Goal: Task Accomplishment & Management: Manage account settings

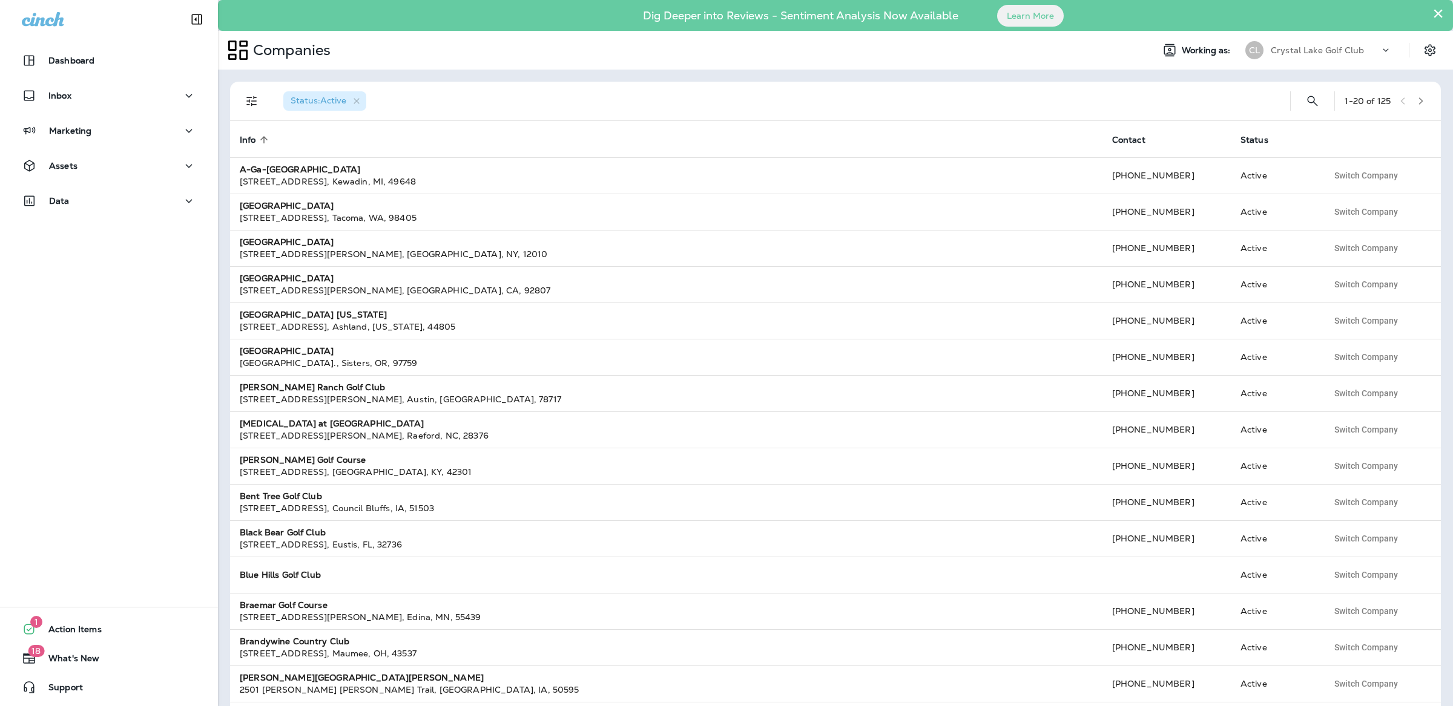
click at [1331, 51] on p "Crystal Lake Golf Club" at bounding box center [1317, 50] width 93 height 10
type input "*********"
click at [1335, 131] on p "[GEOGRAPHIC_DATA]" at bounding box center [1312, 131] width 100 height 10
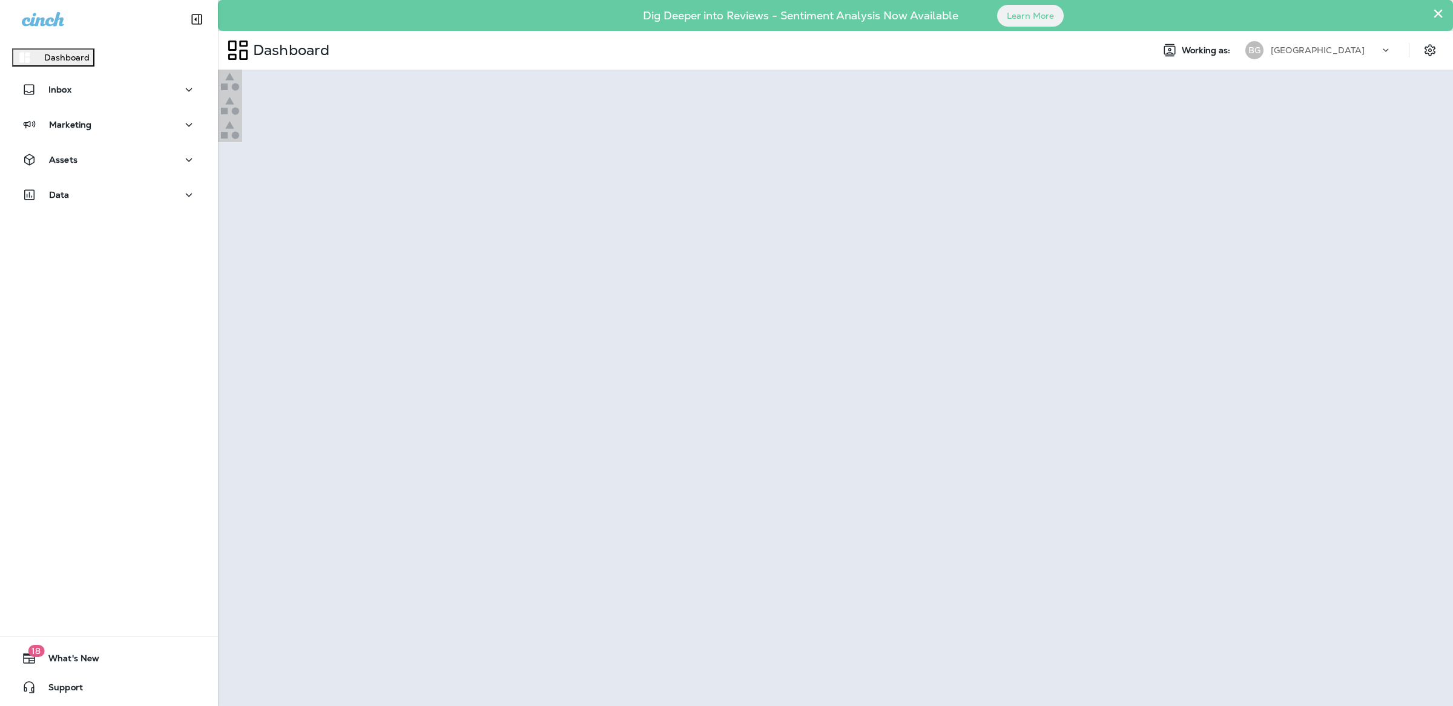
click at [101, 62] on p "Continue to Dashboard" at bounding box center [53, 58] width 96 height 10
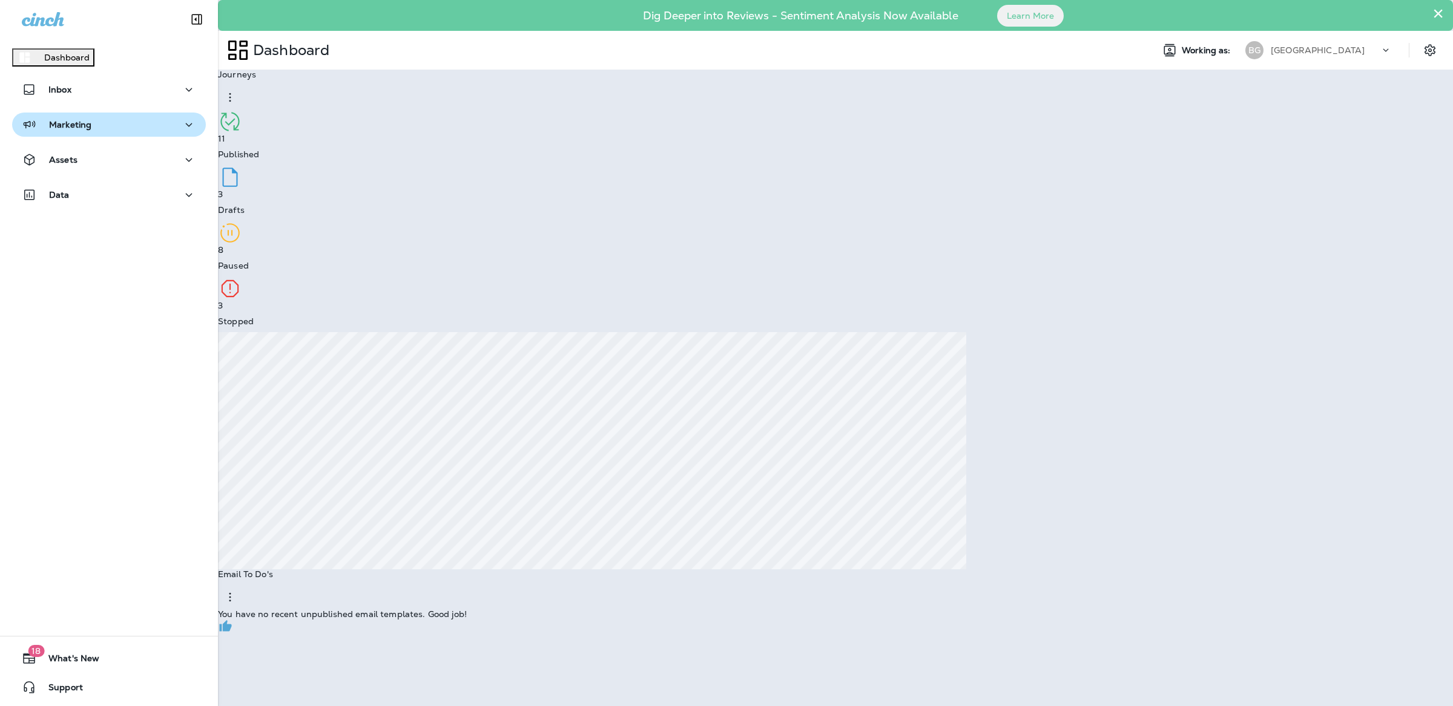
click at [69, 122] on button "Marketing" at bounding box center [109, 125] width 194 height 24
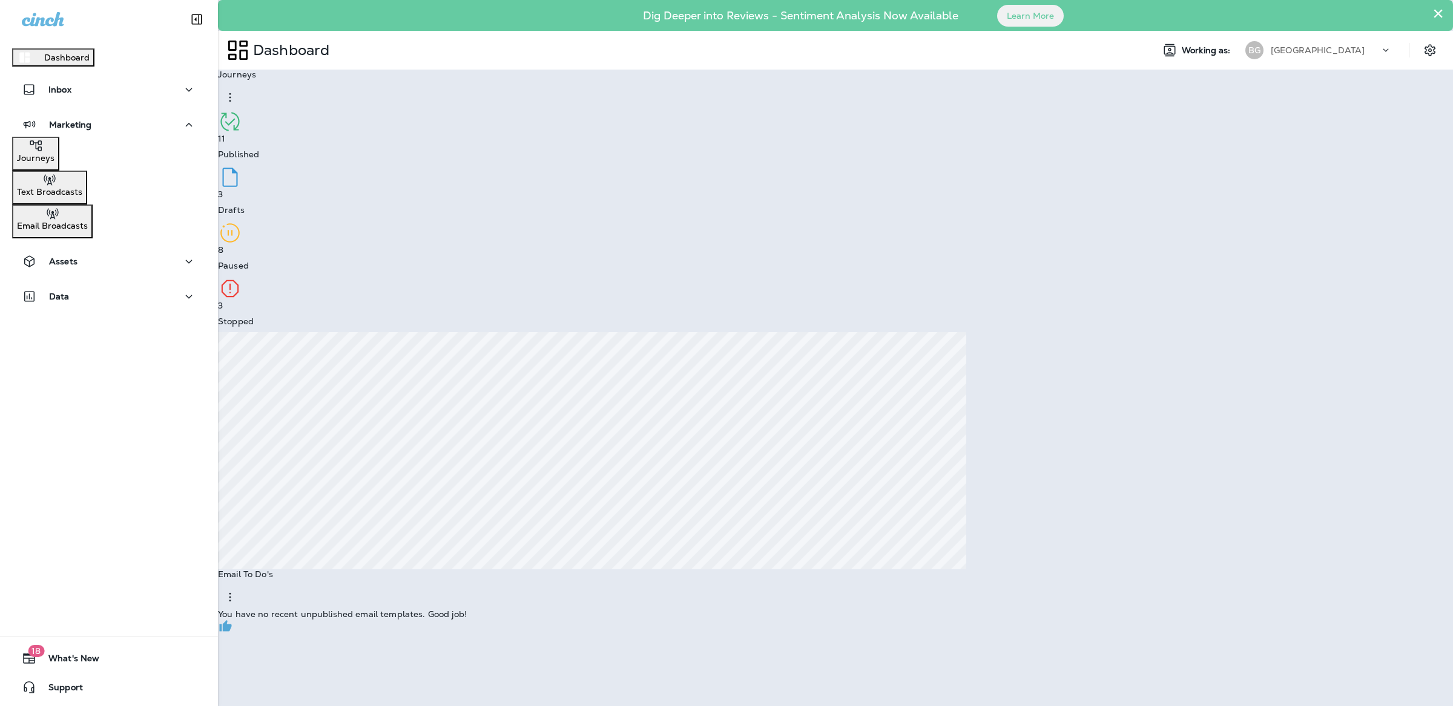
click at [54, 162] on p "Journeys" at bounding box center [36, 158] width 38 height 10
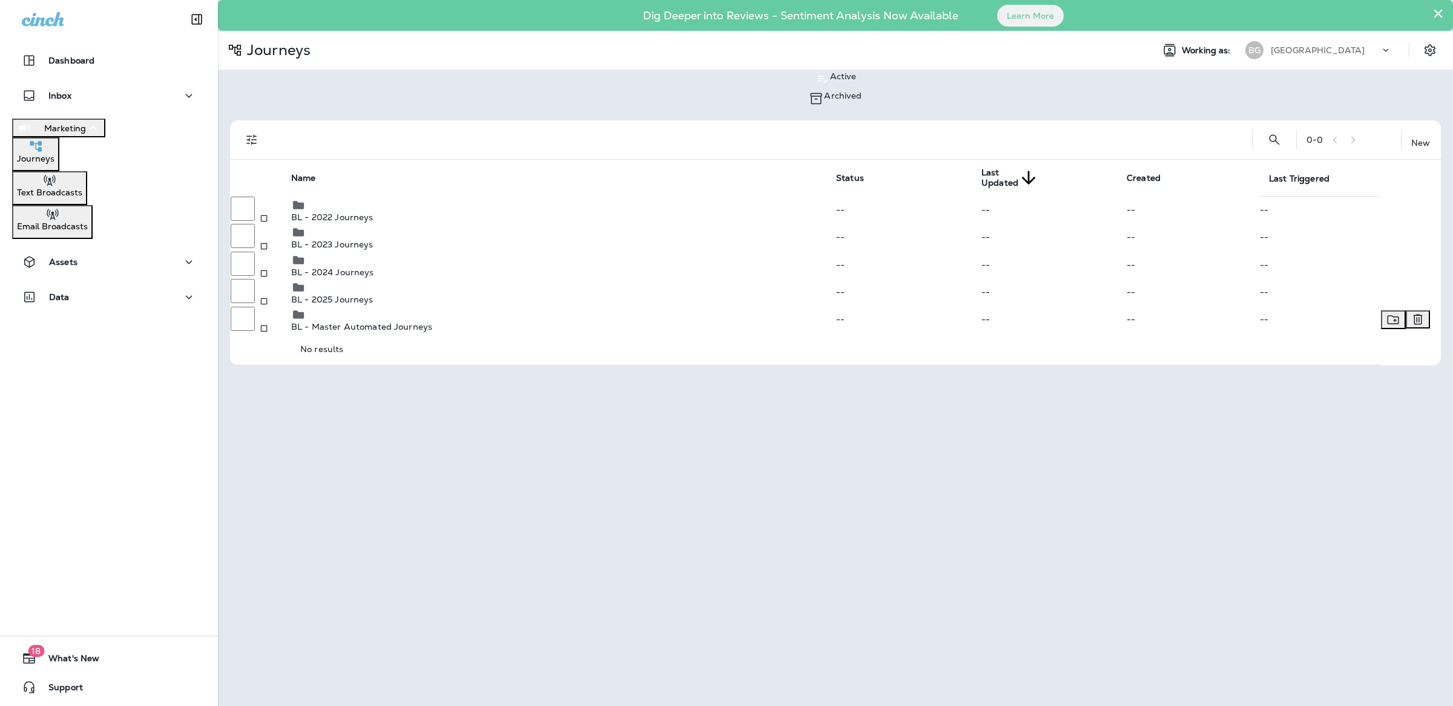
click at [381, 332] on p "BL - Master Automated Journeys" at bounding box center [563, 327] width 544 height 10
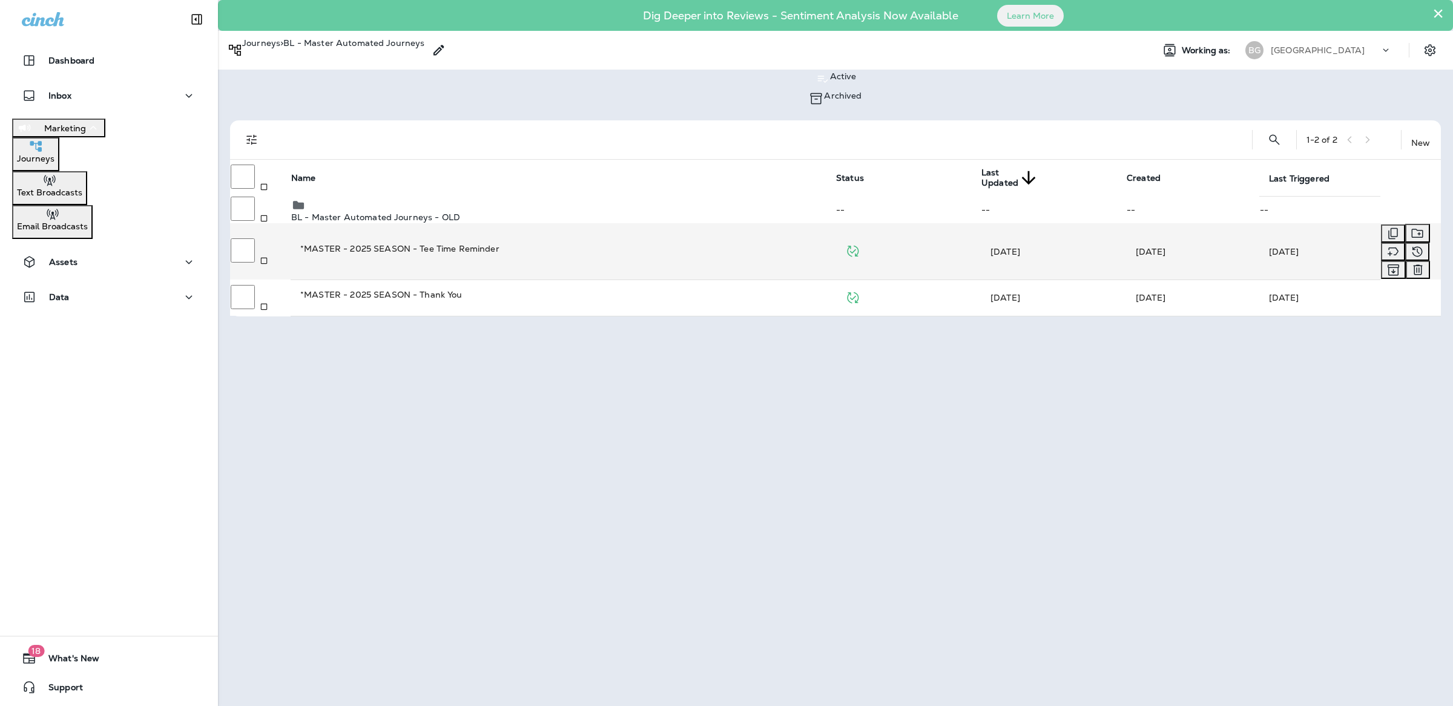
click at [719, 247] on div "*MASTER - 2025 SEASON - Tee Time Reminder" at bounding box center [562, 249] width 525 height 12
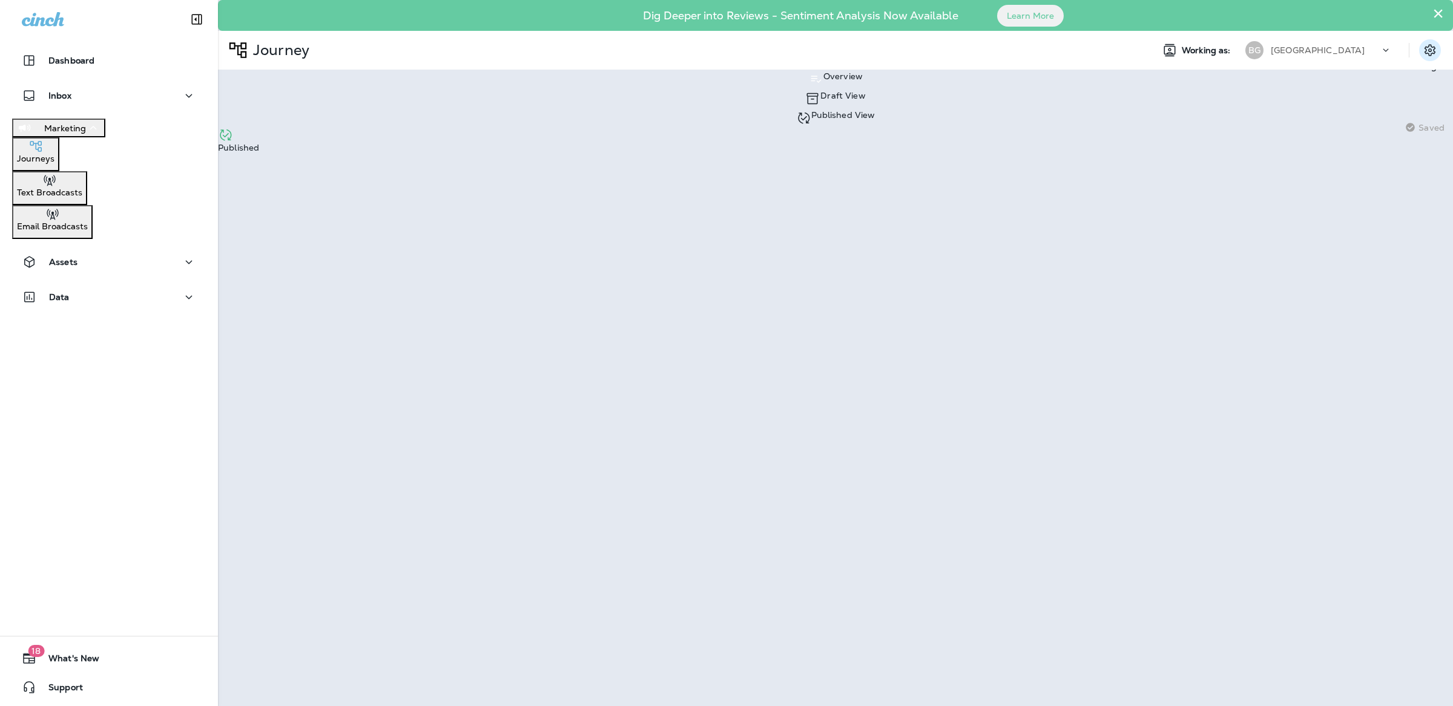
click at [1433, 48] on icon "Settings" at bounding box center [1430, 50] width 15 height 15
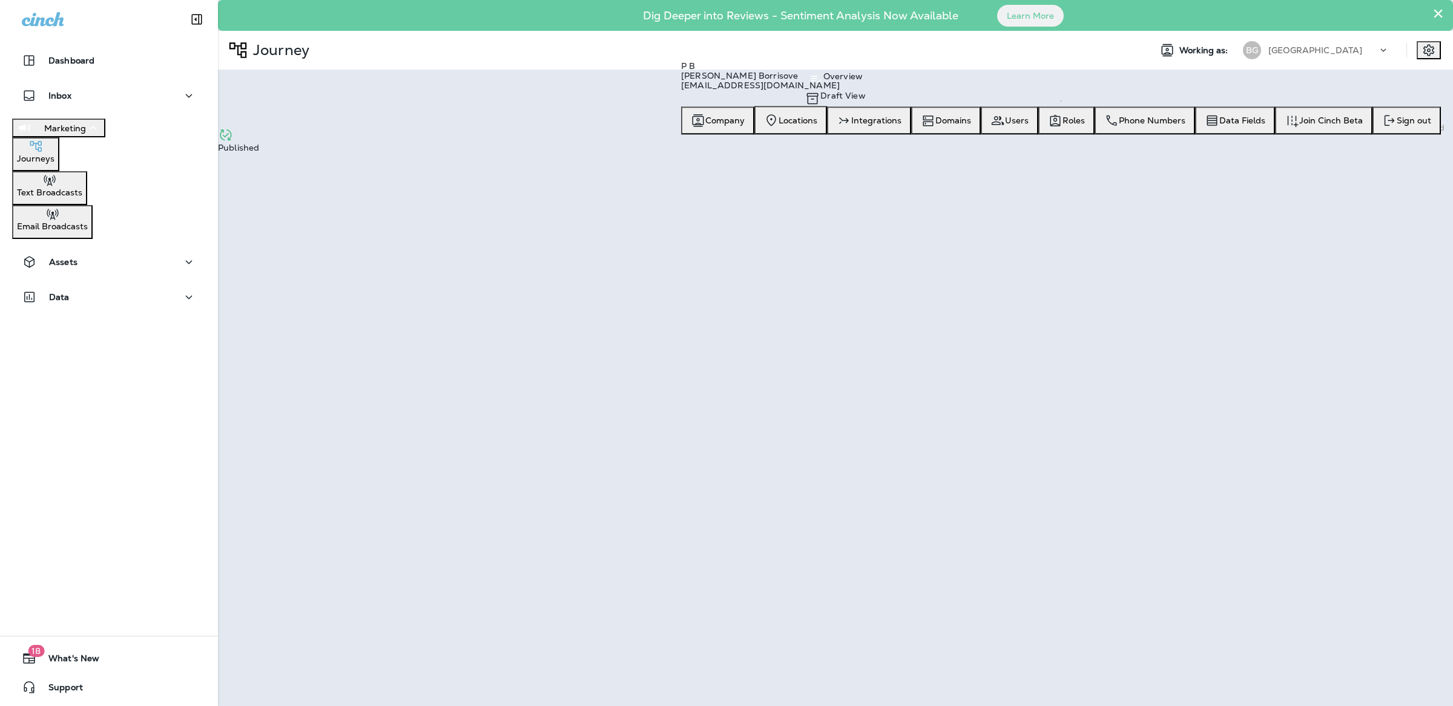
click at [1218, 96] on div "Overview Draft View Published View Saving Saved Published" at bounding box center [835, 114] width 1235 height 89
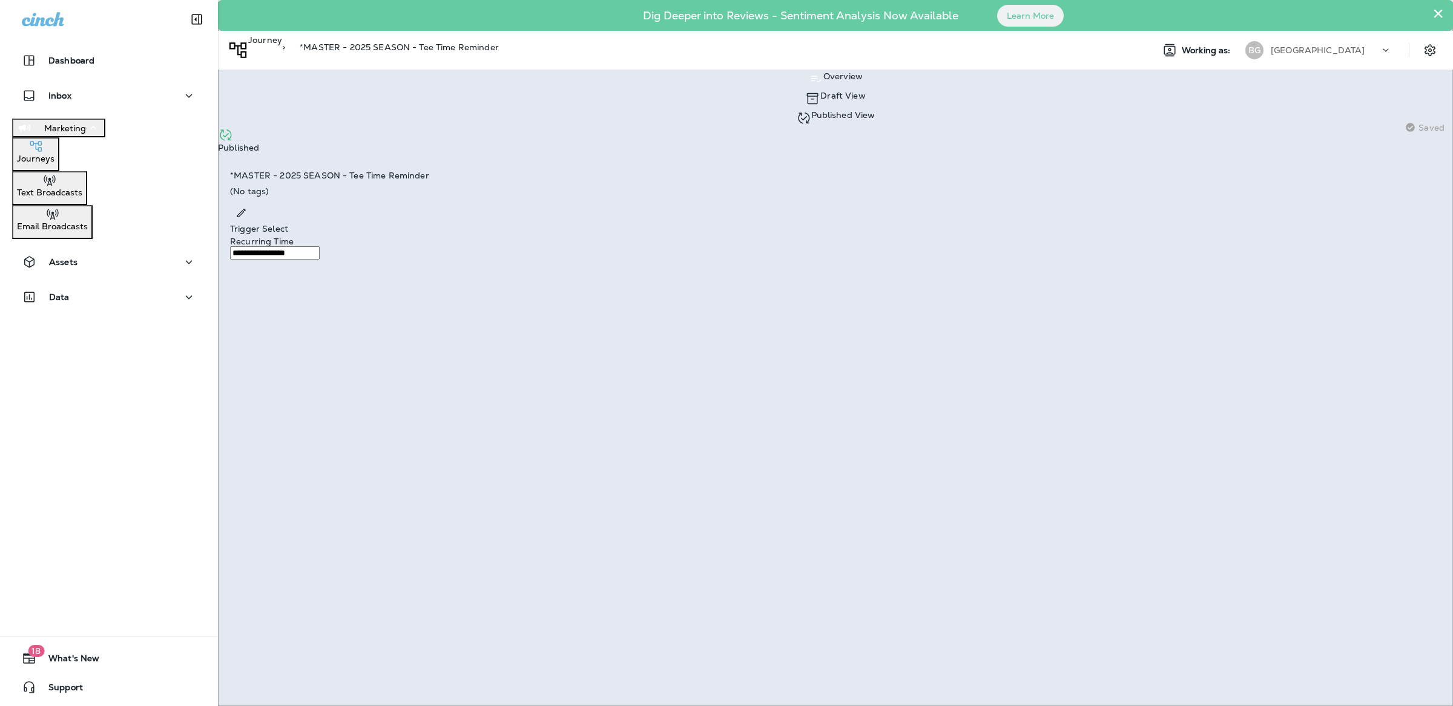
click at [1420, 143] on p "Published" at bounding box center [835, 148] width 1235 height 10
click at [811, 110] on p "Published View" at bounding box center [843, 115] width 64 height 10
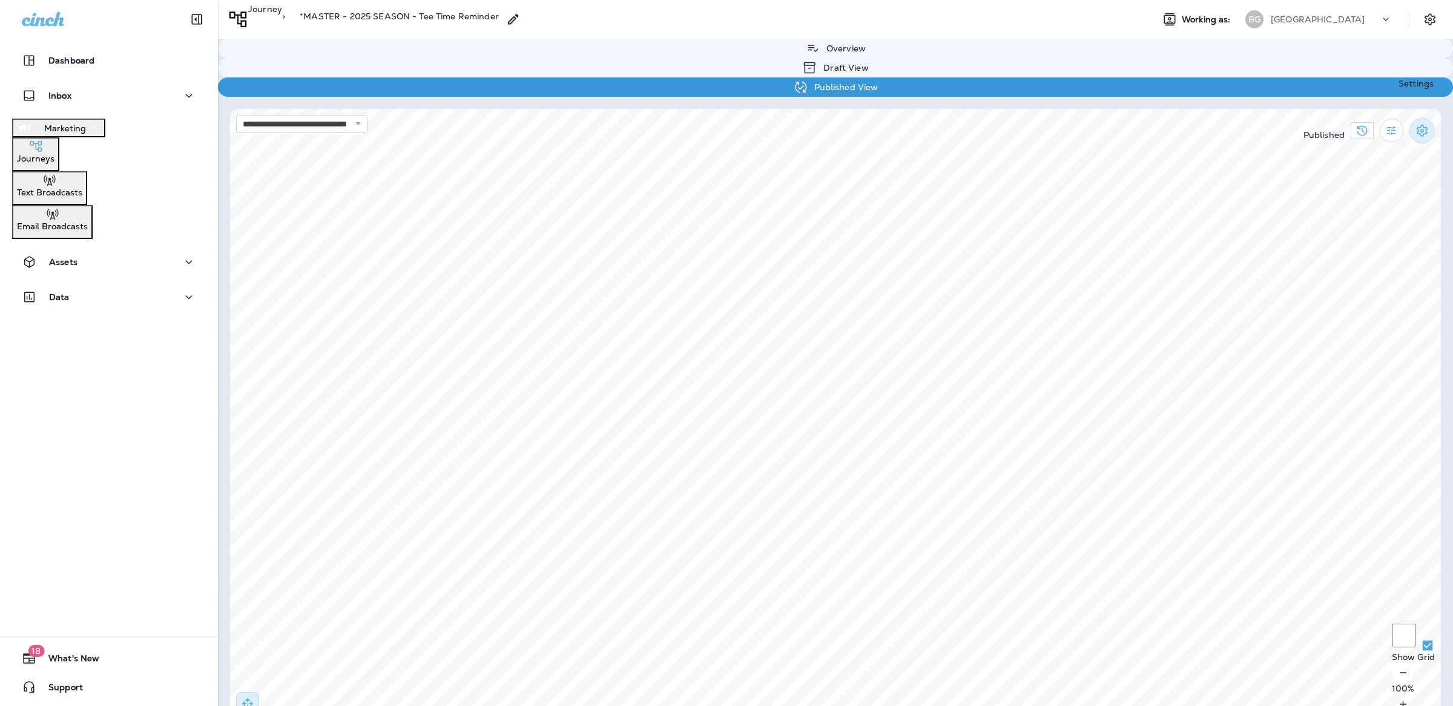
click at [1424, 123] on icon "Settings" at bounding box center [1422, 130] width 15 height 15
click at [1362, 89] on p "Pause Journey" at bounding box center [738, 84] width 1429 height 10
click at [81, 78] on button "Confirm" at bounding box center [59, 71] width 43 height 13
click at [54, 158] on div "Journeys" at bounding box center [36, 151] width 38 height 24
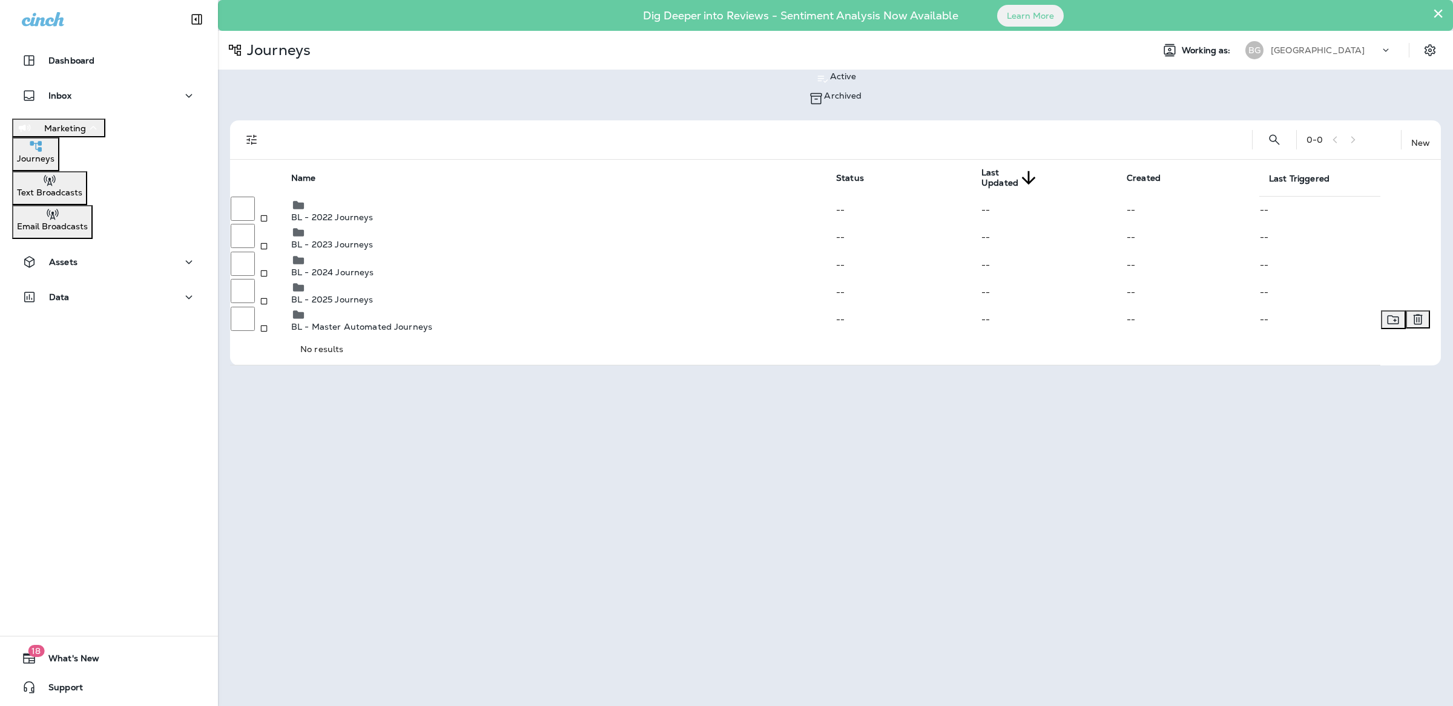
click at [404, 332] on p "BL - Master Automated Journeys" at bounding box center [563, 327] width 544 height 10
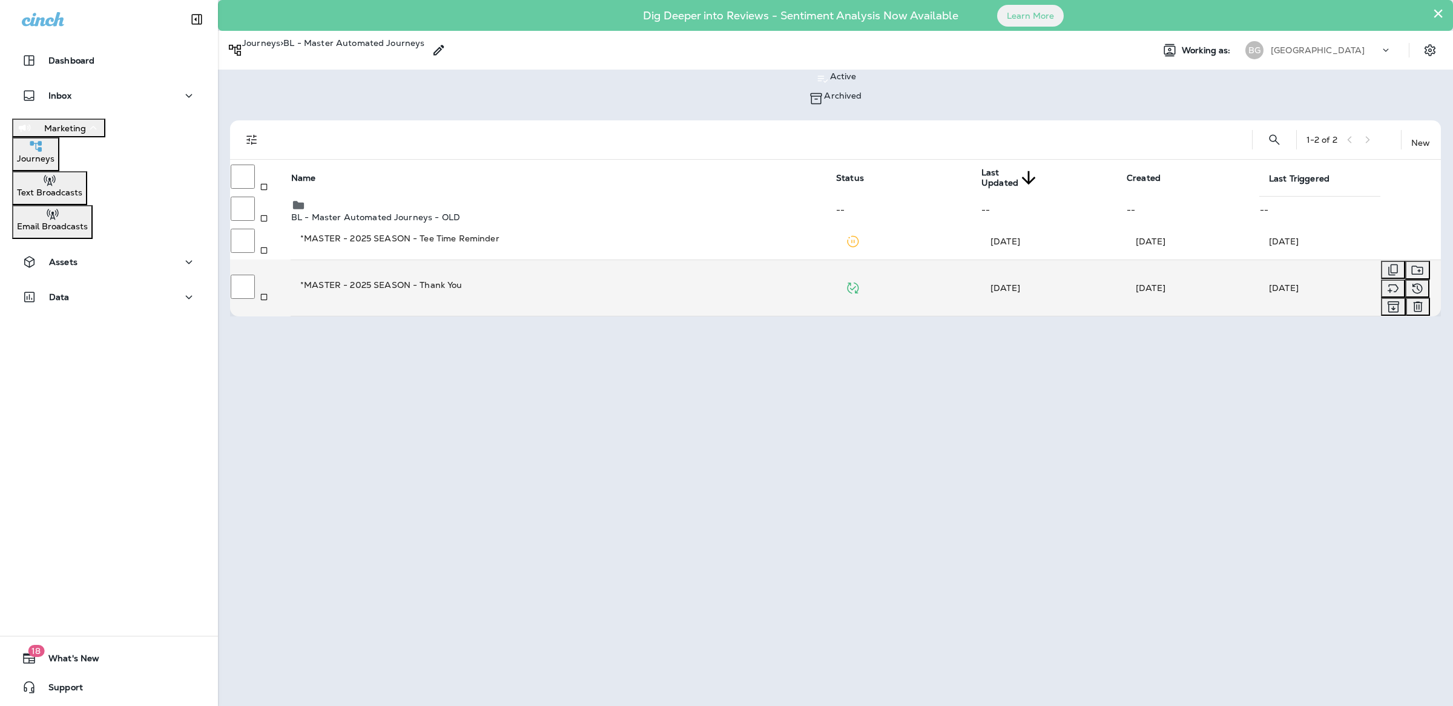
click at [774, 291] on td "*MASTER - 2025 SEASON - Thank You" at bounding box center [563, 288] width 545 height 57
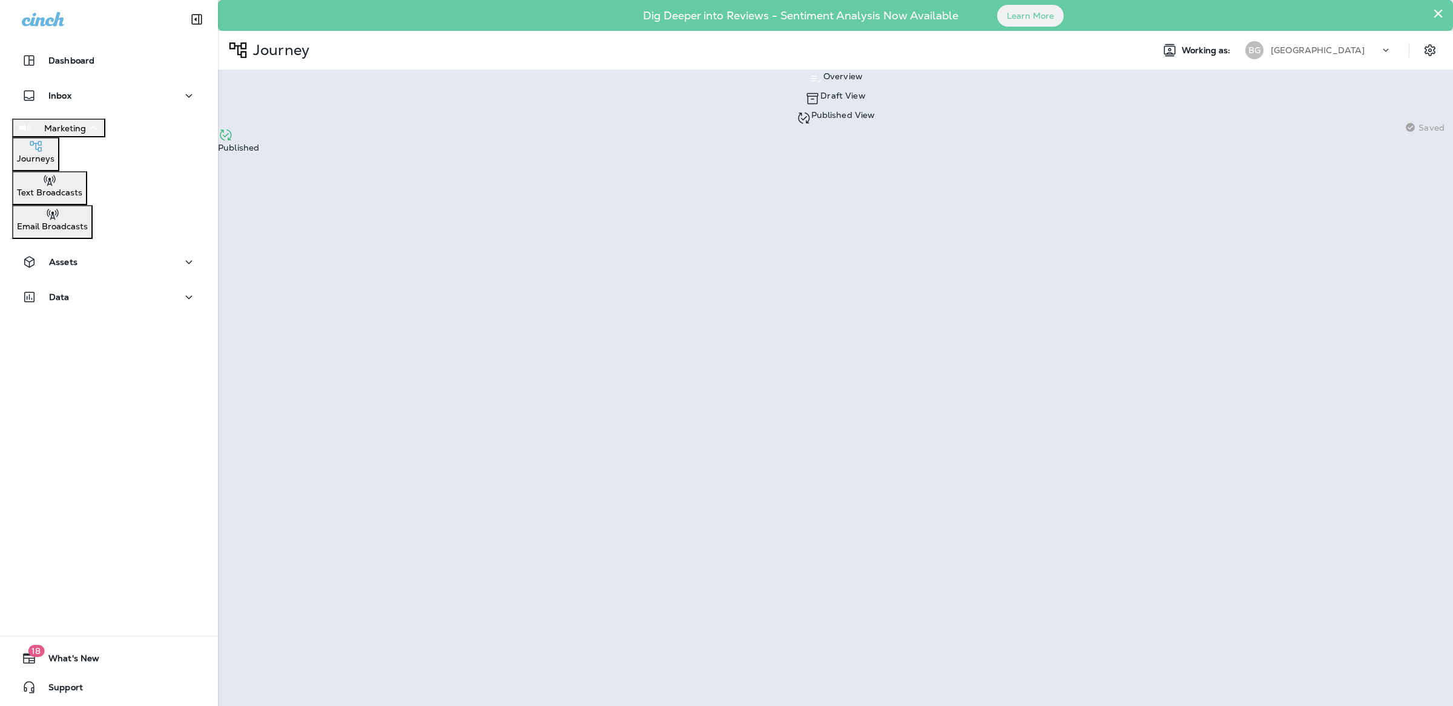
click at [811, 110] on p "Published View" at bounding box center [843, 115] width 64 height 10
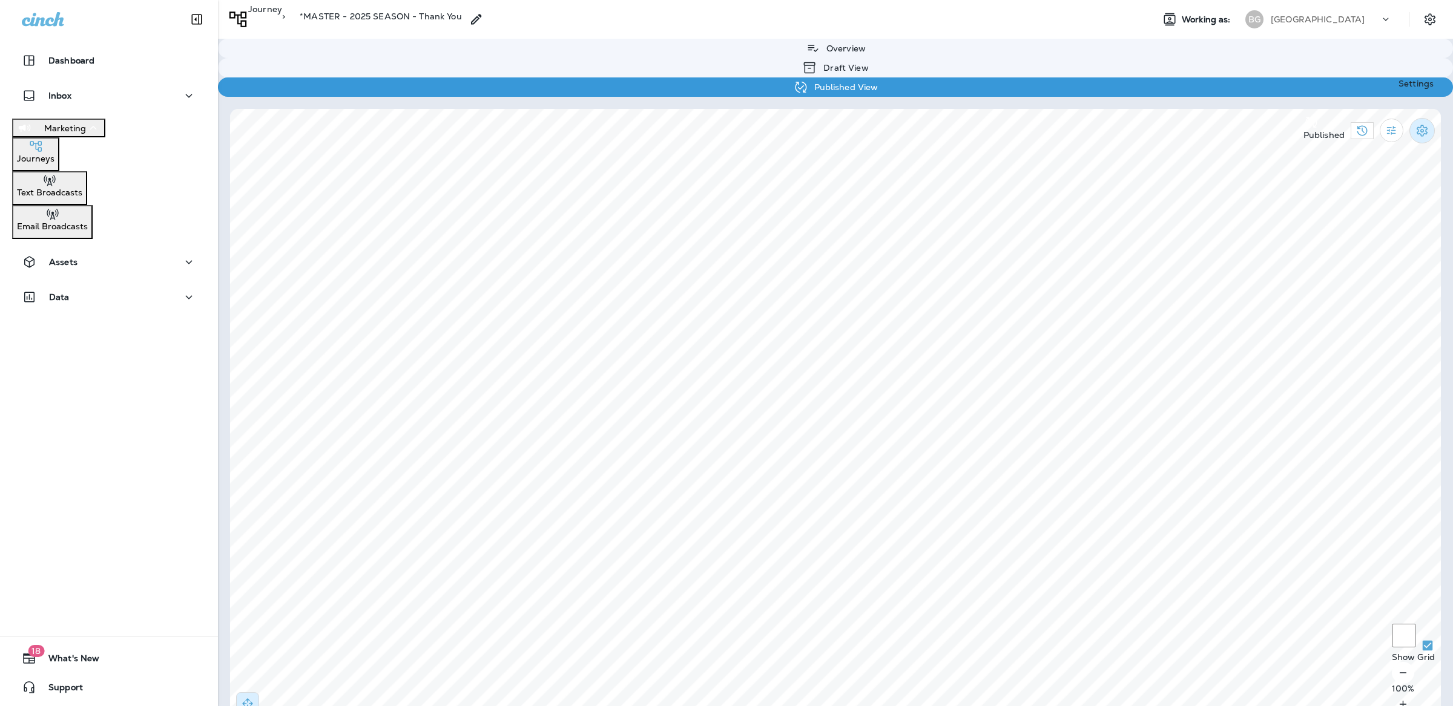
click at [1423, 123] on icon "Settings" at bounding box center [1422, 130] width 15 height 15
click at [1361, 98] on p "Pause Journey" at bounding box center [738, 93] width 1429 height 10
click at [81, 87] on button "Confirm" at bounding box center [59, 80] width 43 height 13
click at [88, 225] on p "Email Broadcasts" at bounding box center [52, 227] width 71 height 10
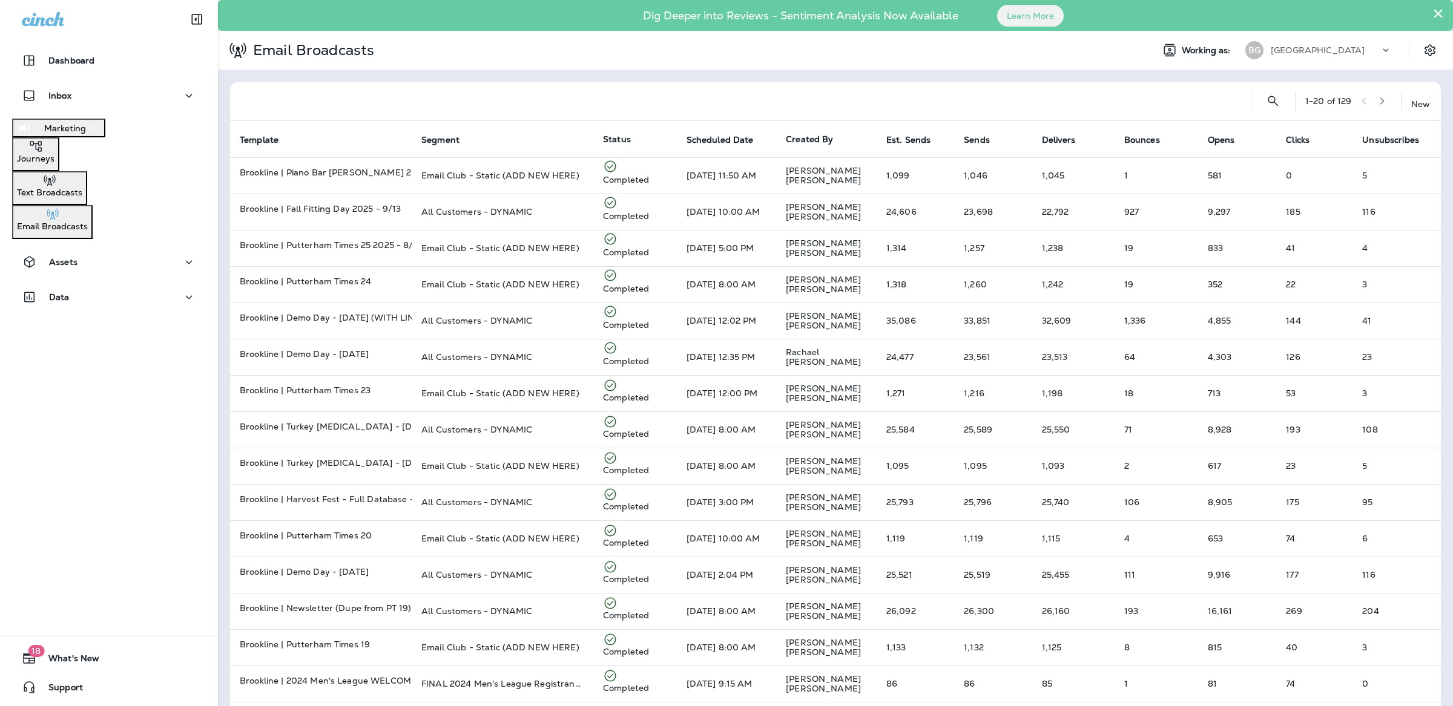
click at [54, 163] on p "Journeys" at bounding box center [36, 159] width 38 height 10
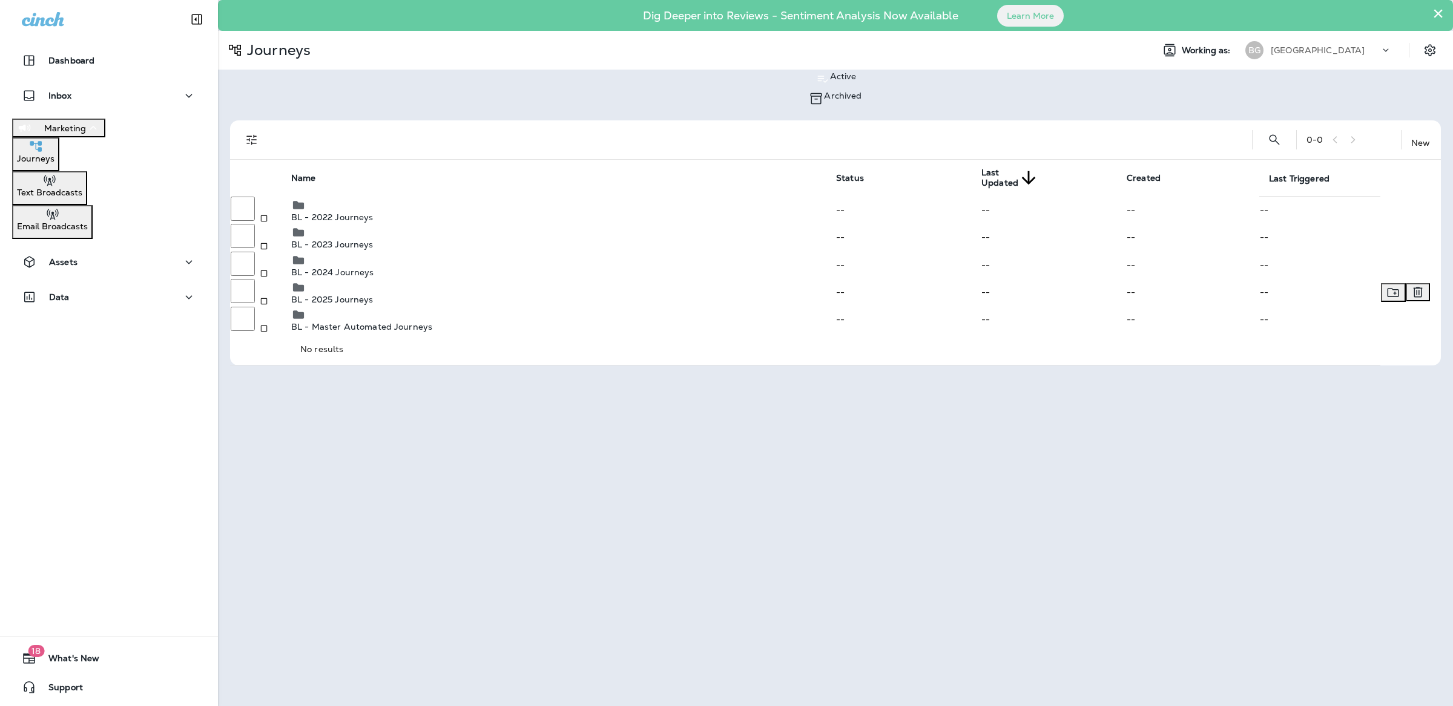
click at [370, 305] on p "BL - 2025 Journeys" at bounding box center [563, 300] width 544 height 10
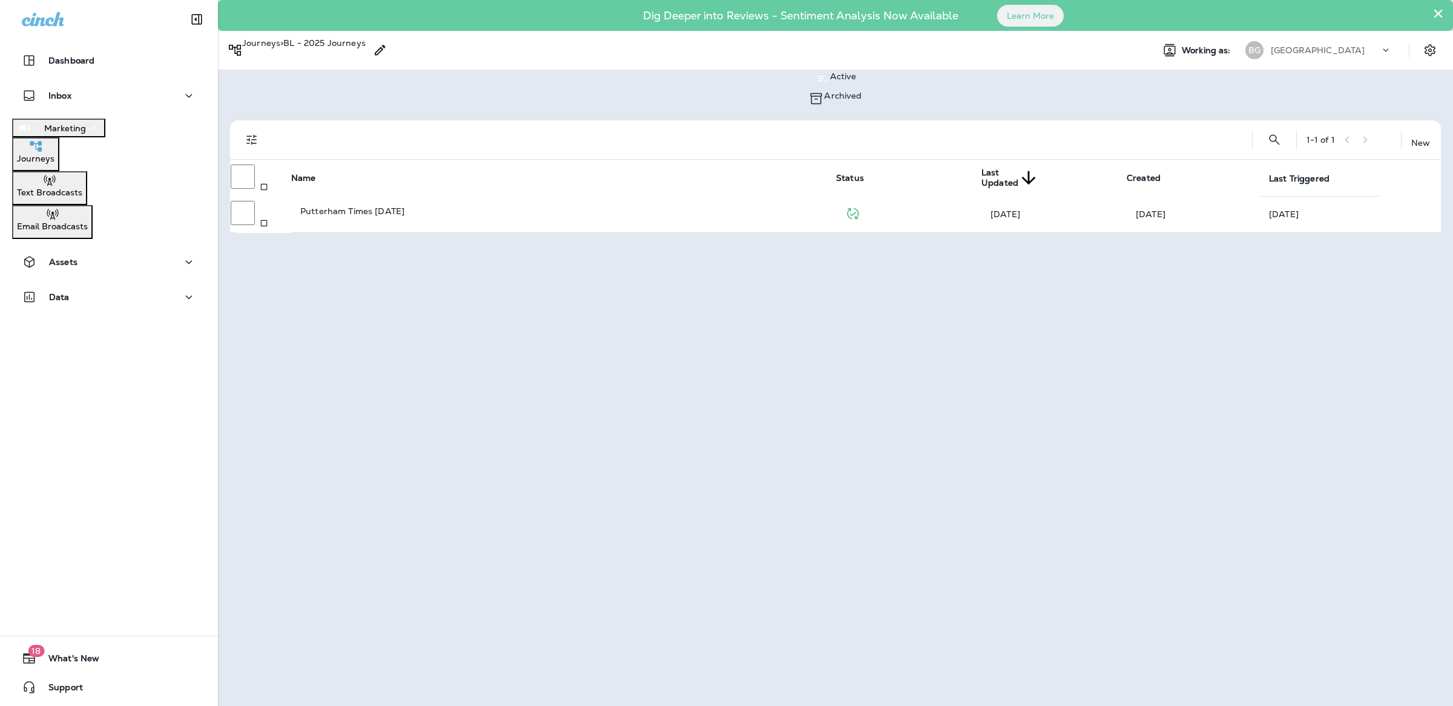
click at [88, 222] on p "Email Broadcasts" at bounding box center [52, 227] width 71 height 10
